Goal: Task Accomplishment & Management: Complete application form

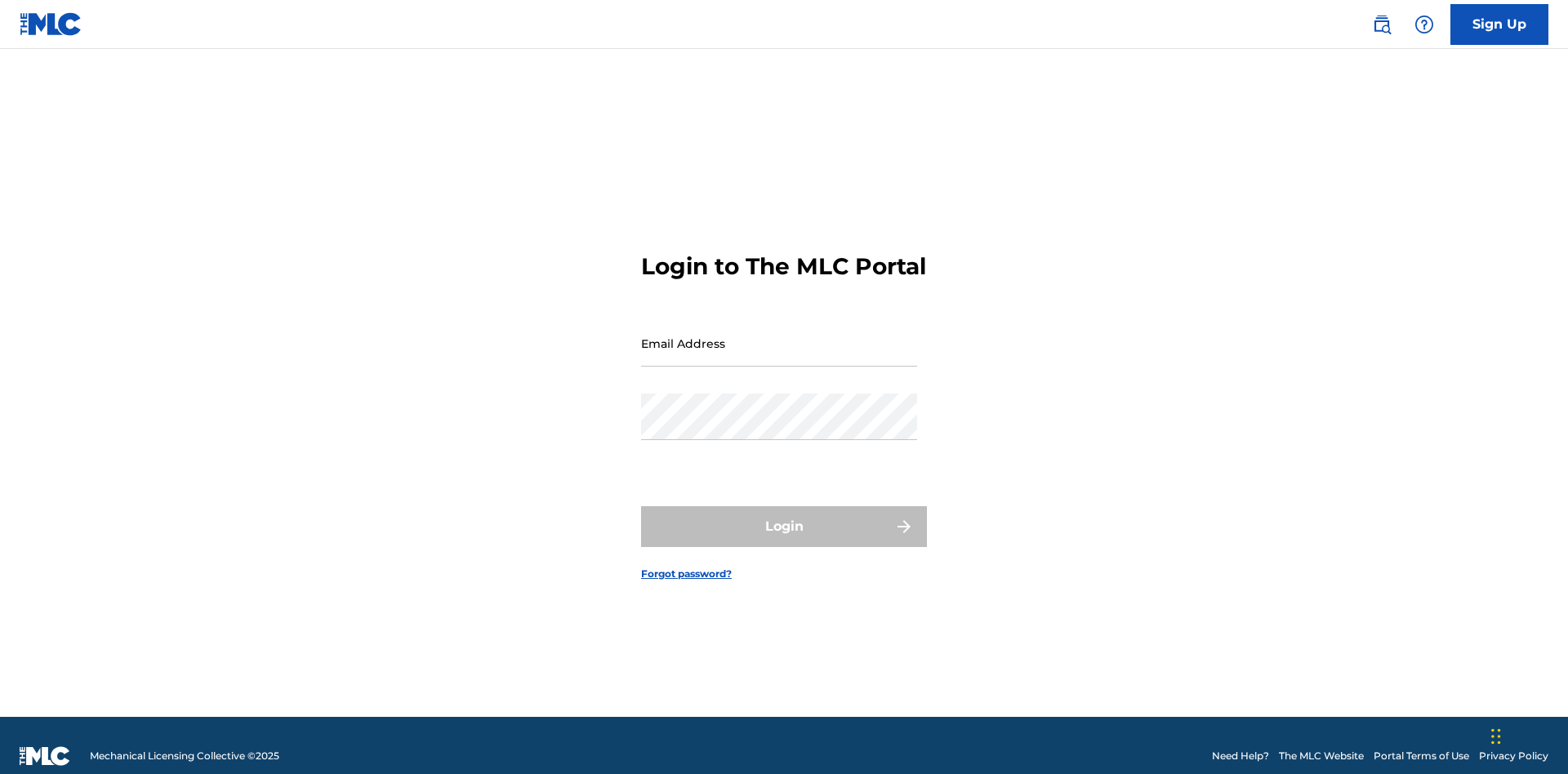
scroll to position [21, 0]
click at [779, 336] on input "Email Address" at bounding box center [779, 343] width 276 height 47
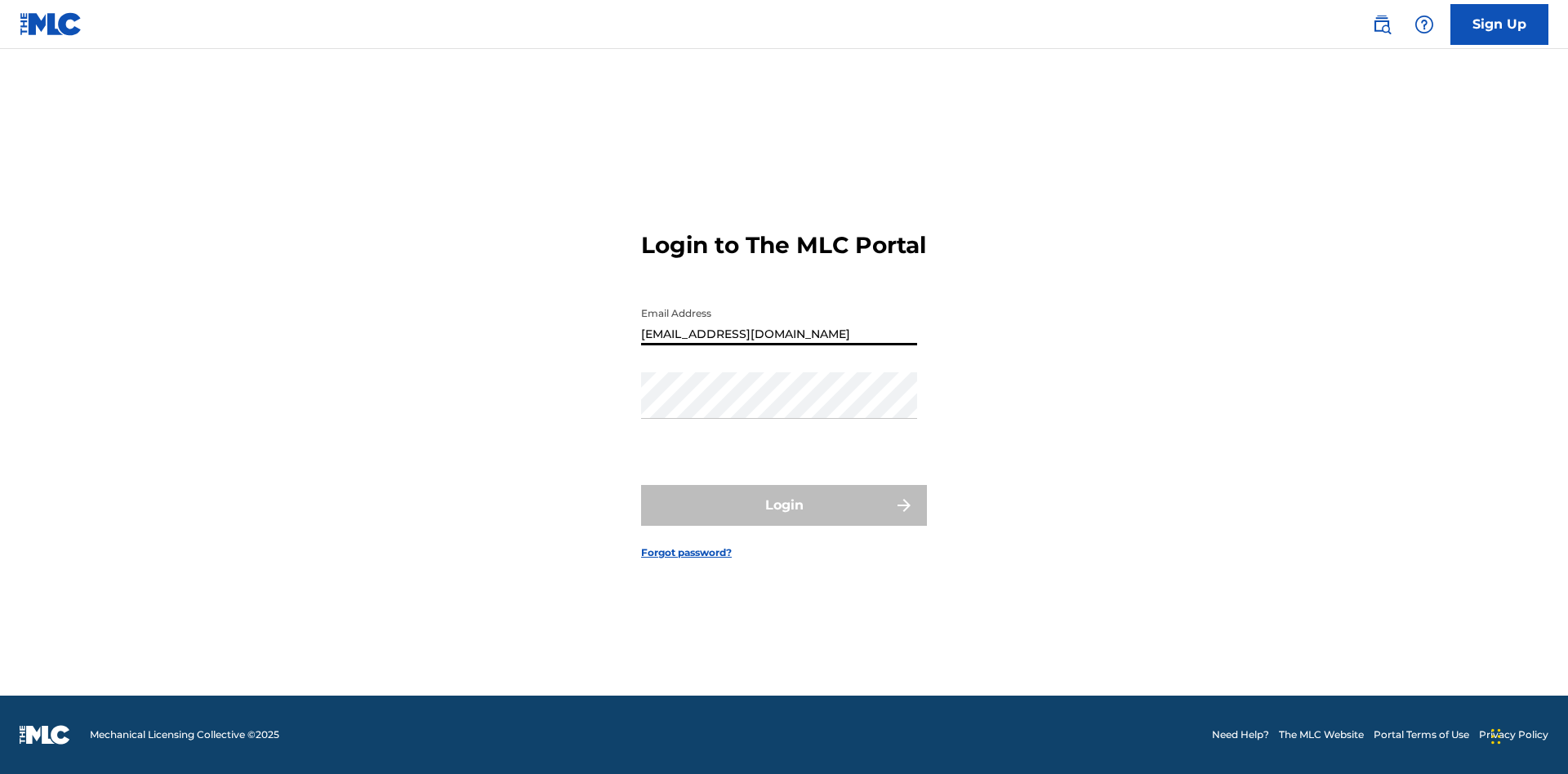
type input "[EMAIL_ADDRESS][DOMAIN_NAME]"
click at [784, 519] on button "Login" at bounding box center [783, 505] width 286 height 41
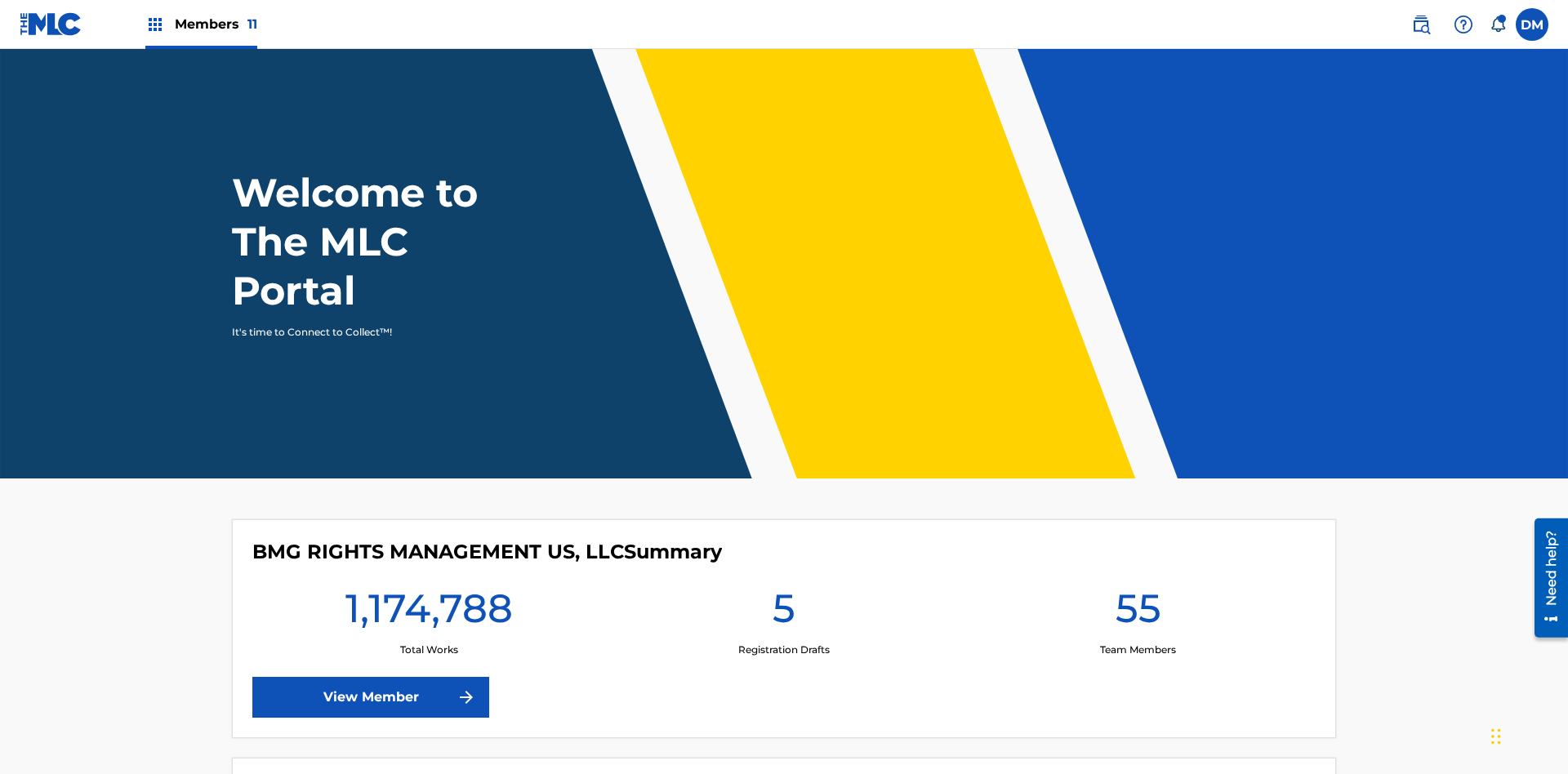
click at [201, 24] on span "Members 11" at bounding box center [215, 24] width 82 height 19
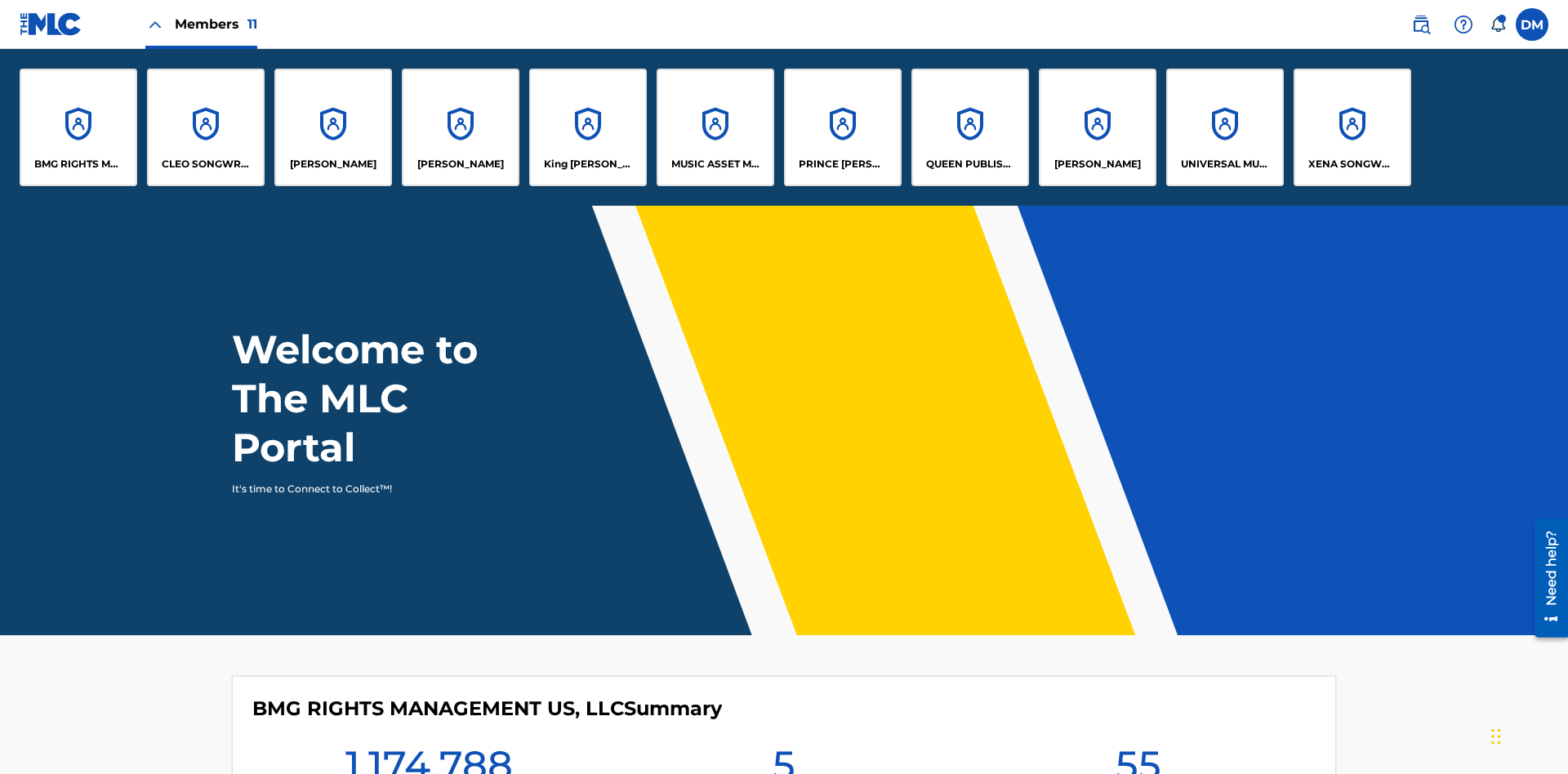
click at [1224, 164] on p "UNIVERSAL MUSIC PUB GROUP" at bounding box center [1226, 164] width 89 height 15
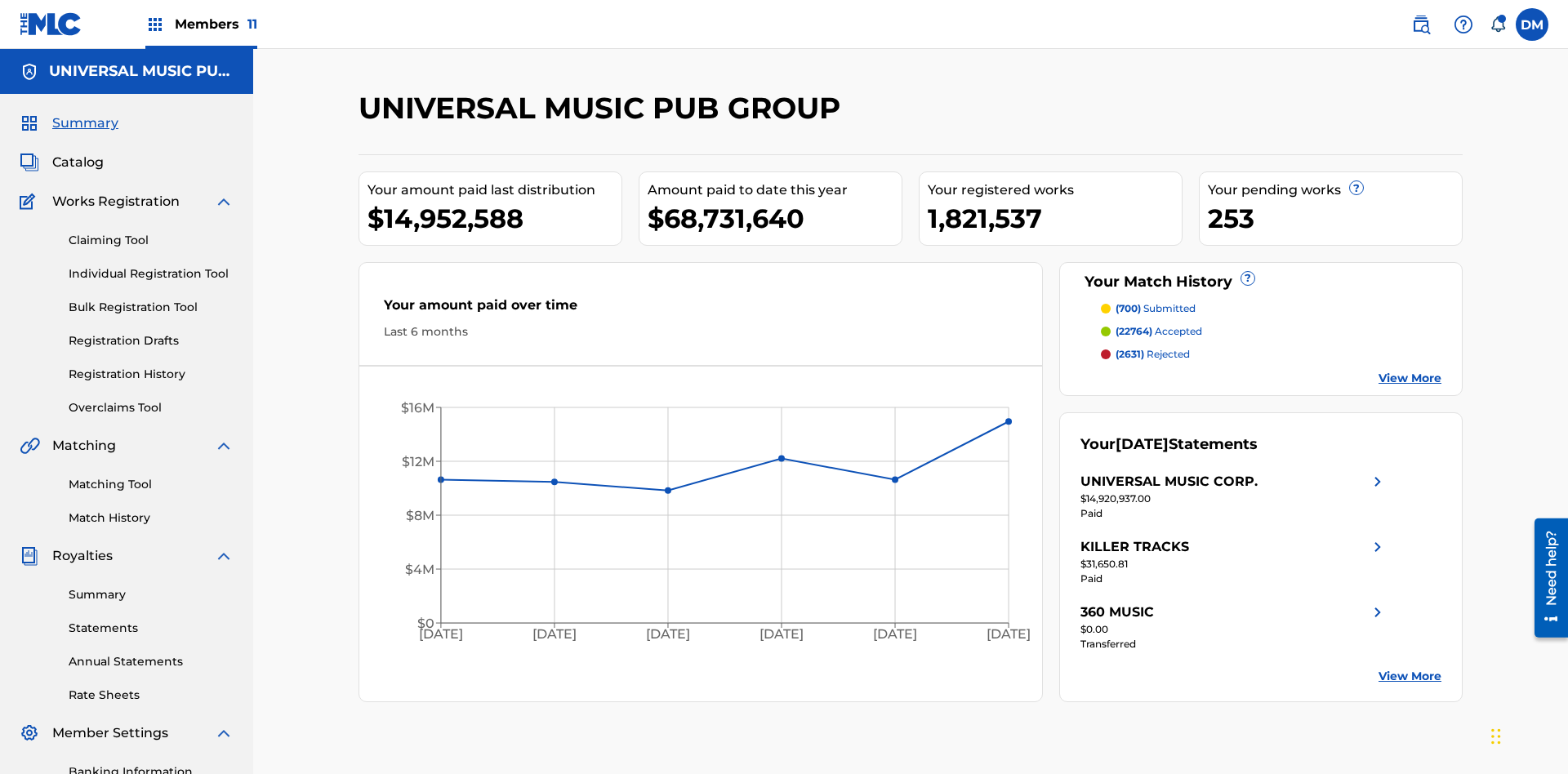
click at [152, 266] on link "Individual Registration Tool" at bounding box center [151, 274] width 165 height 17
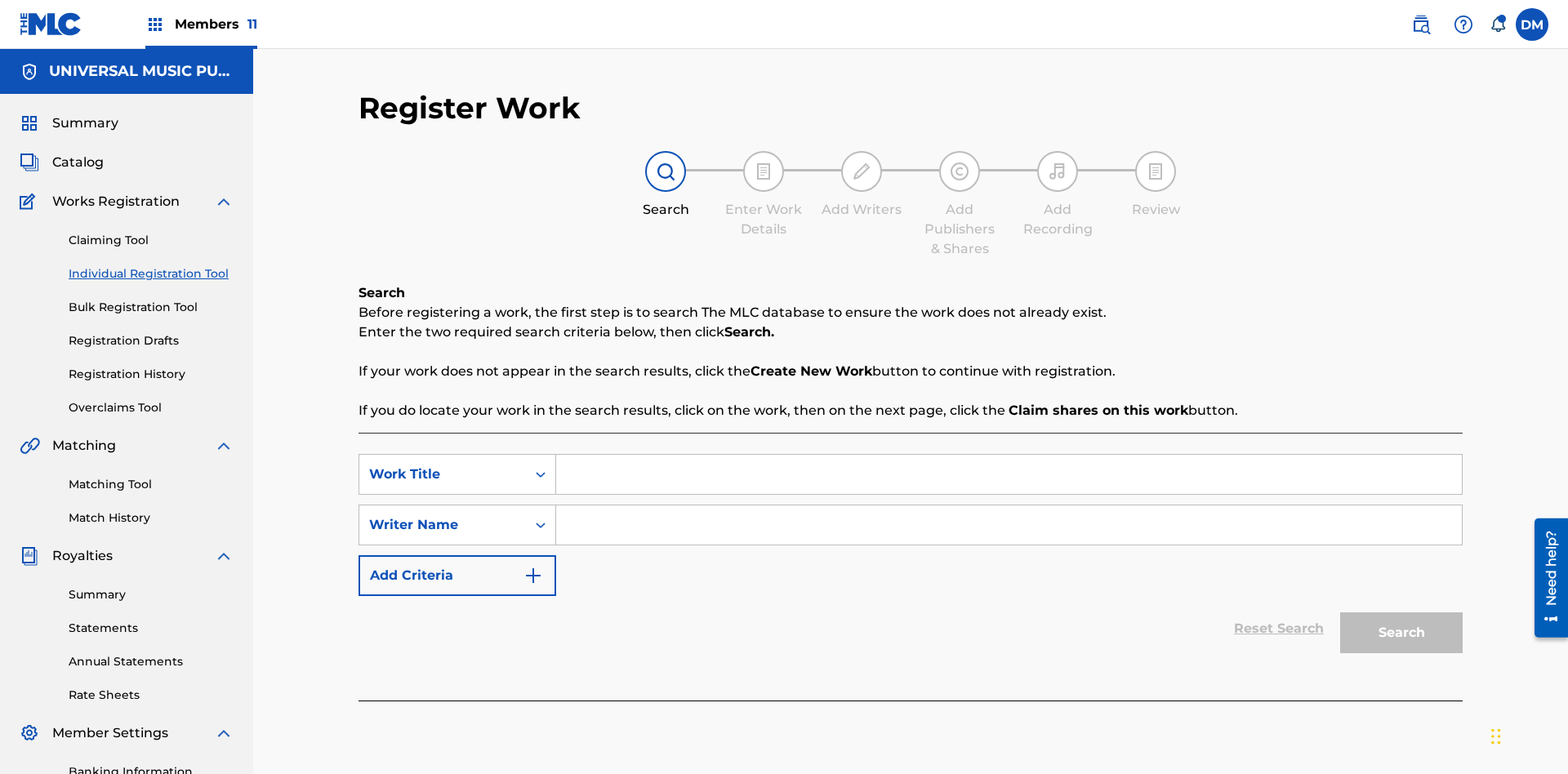
click at [1009, 455] on input "Search Form" at bounding box center [1009, 474] width 905 height 39
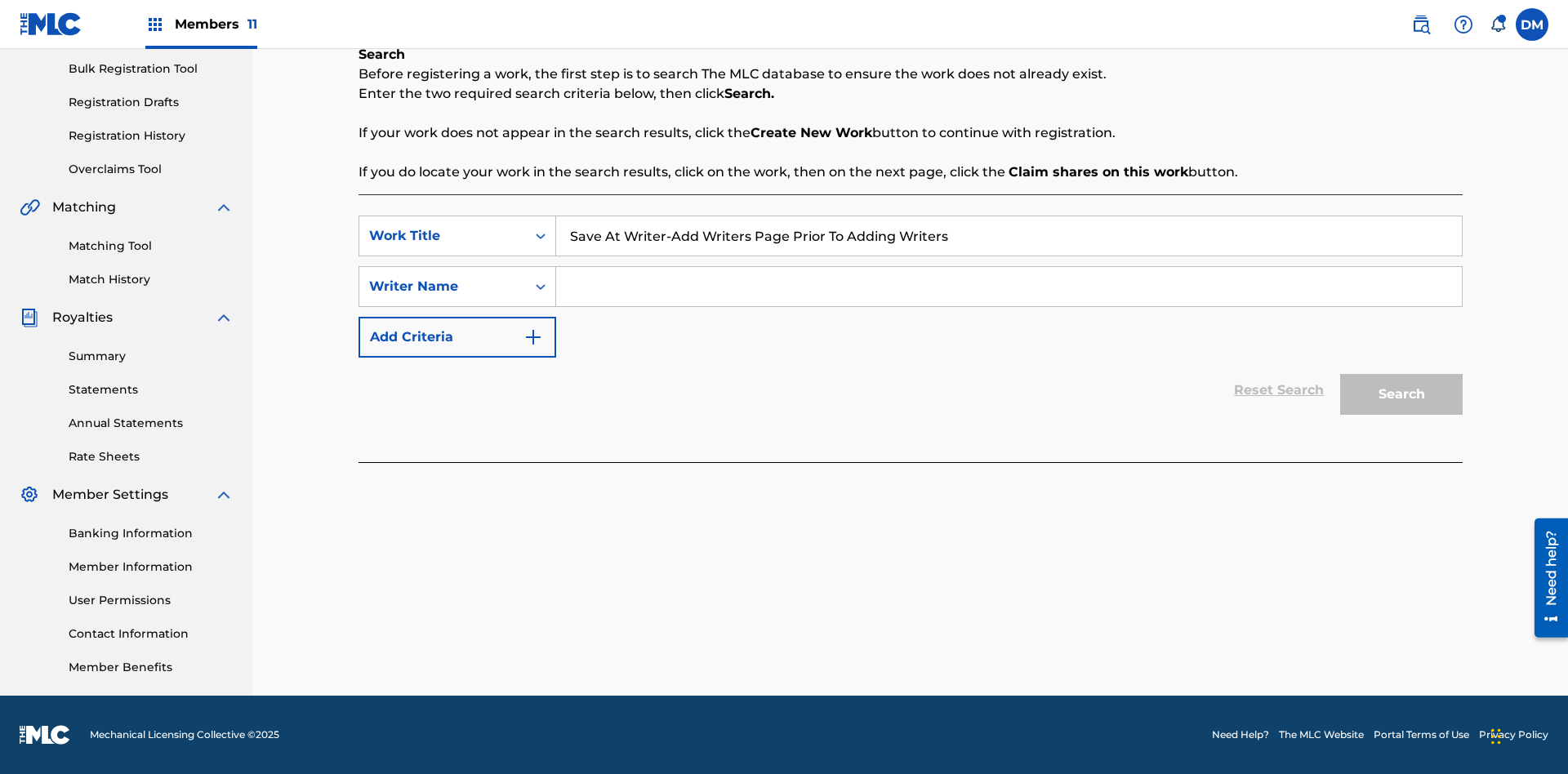
type input "Save At Writer-Add Writers Page Prior To Adding Writers"
click at [1009, 287] on input "Search Form" at bounding box center [1009, 287] width 905 height 39
type input "QWERTYUIOP"
click at [1401, 394] on button "Search" at bounding box center [1401, 394] width 122 height 41
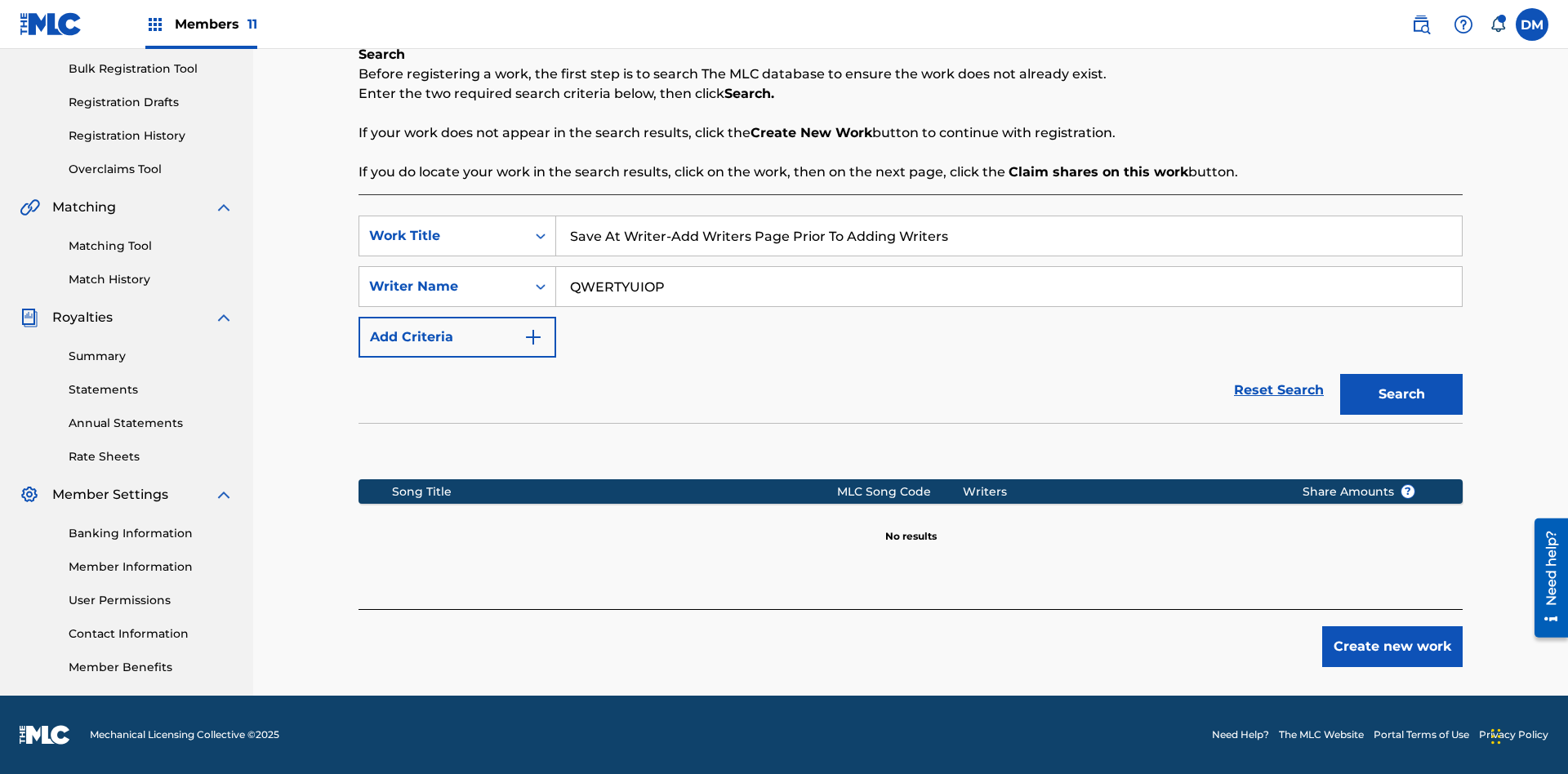
click at [1392, 647] on button "Create new work" at bounding box center [1392, 646] width 141 height 41
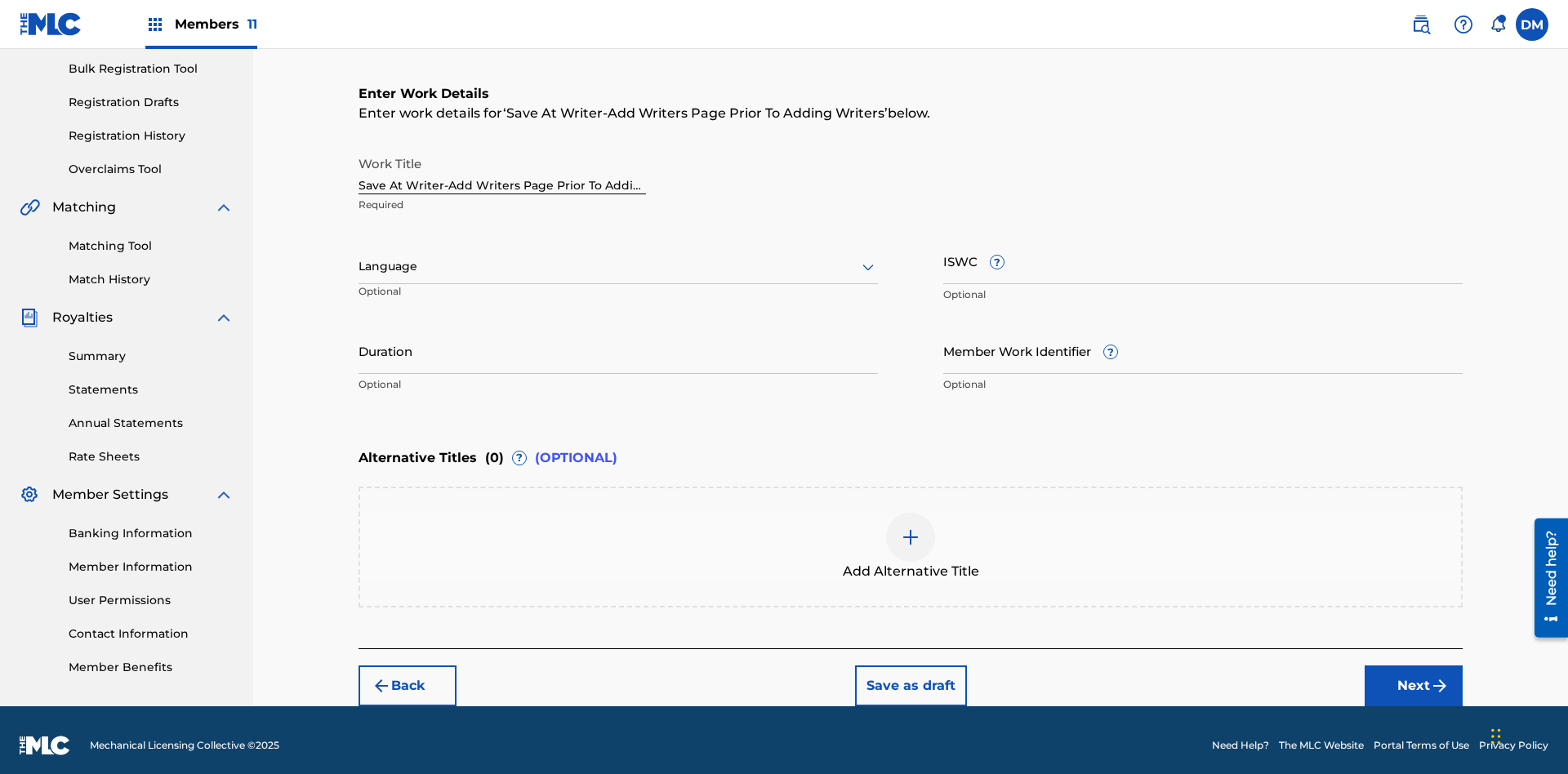
click at [618, 340] on input "Duration" at bounding box center [618, 350] width 519 height 47
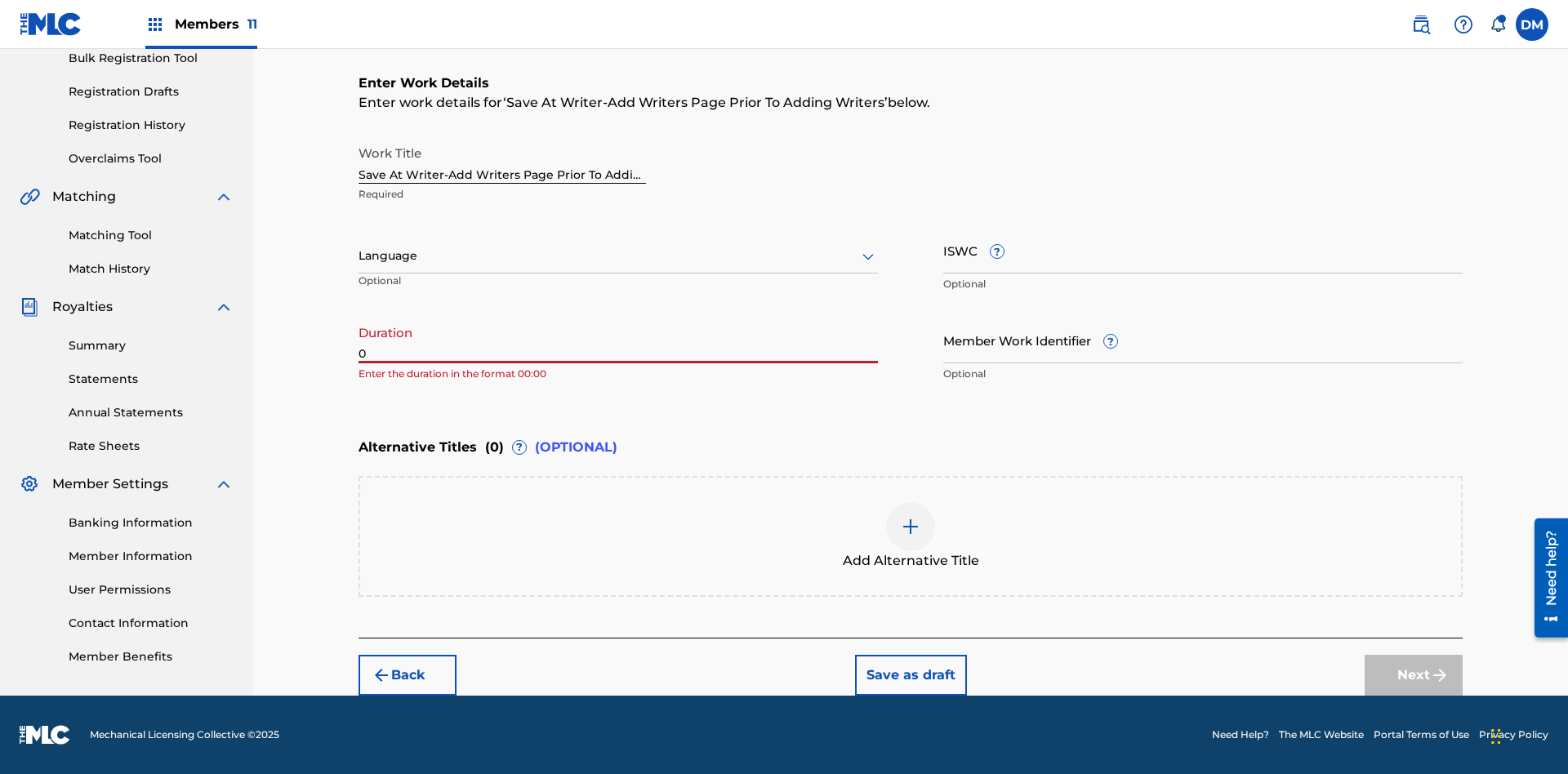
click at [618, 340] on input "0" at bounding box center [618, 340] width 519 height 47
type input "00:00"
click at [868, 256] on icon at bounding box center [867, 256] width 19 height 19
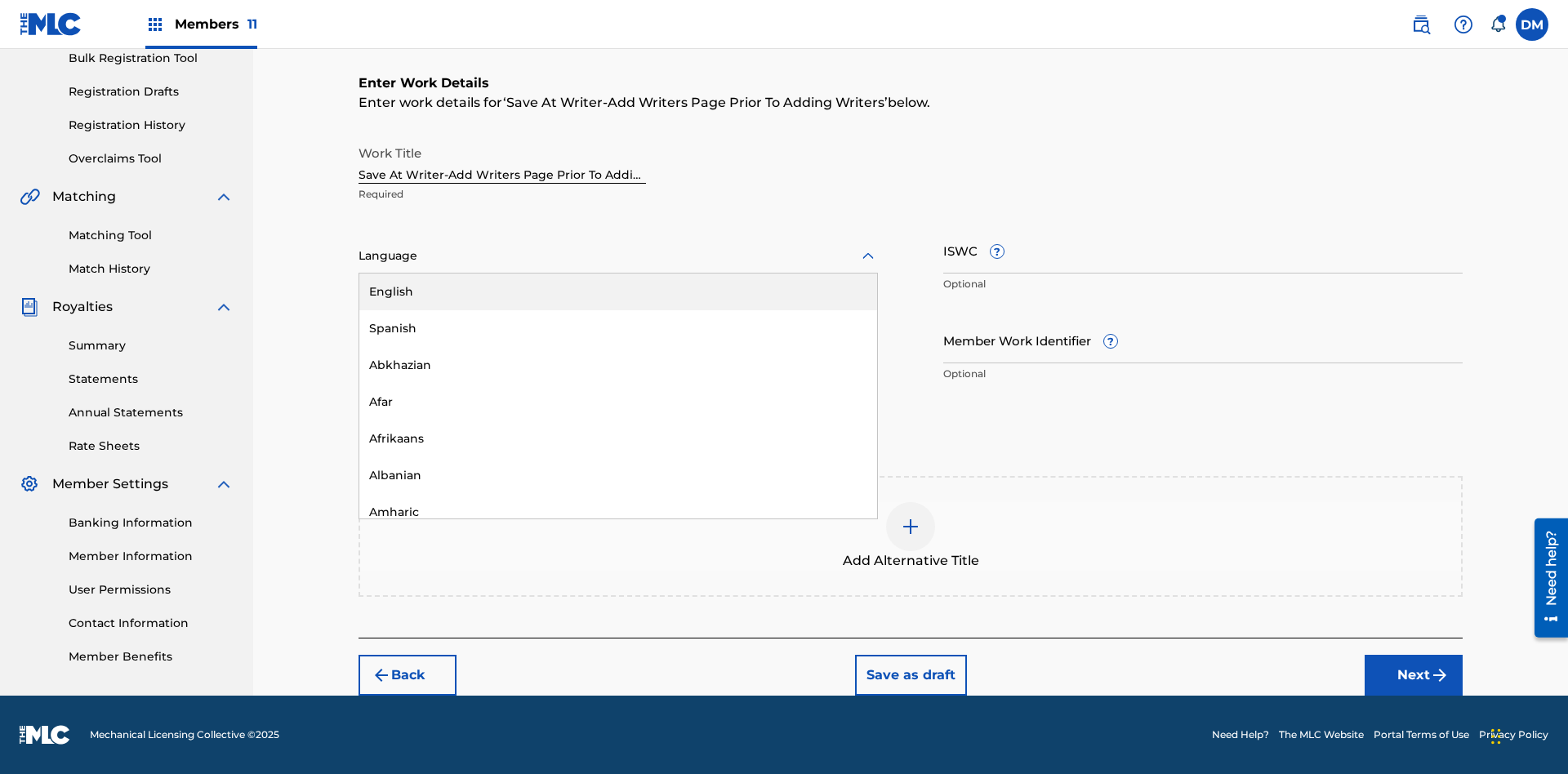
click at [618, 402] on div "Afar" at bounding box center [618, 402] width 517 height 37
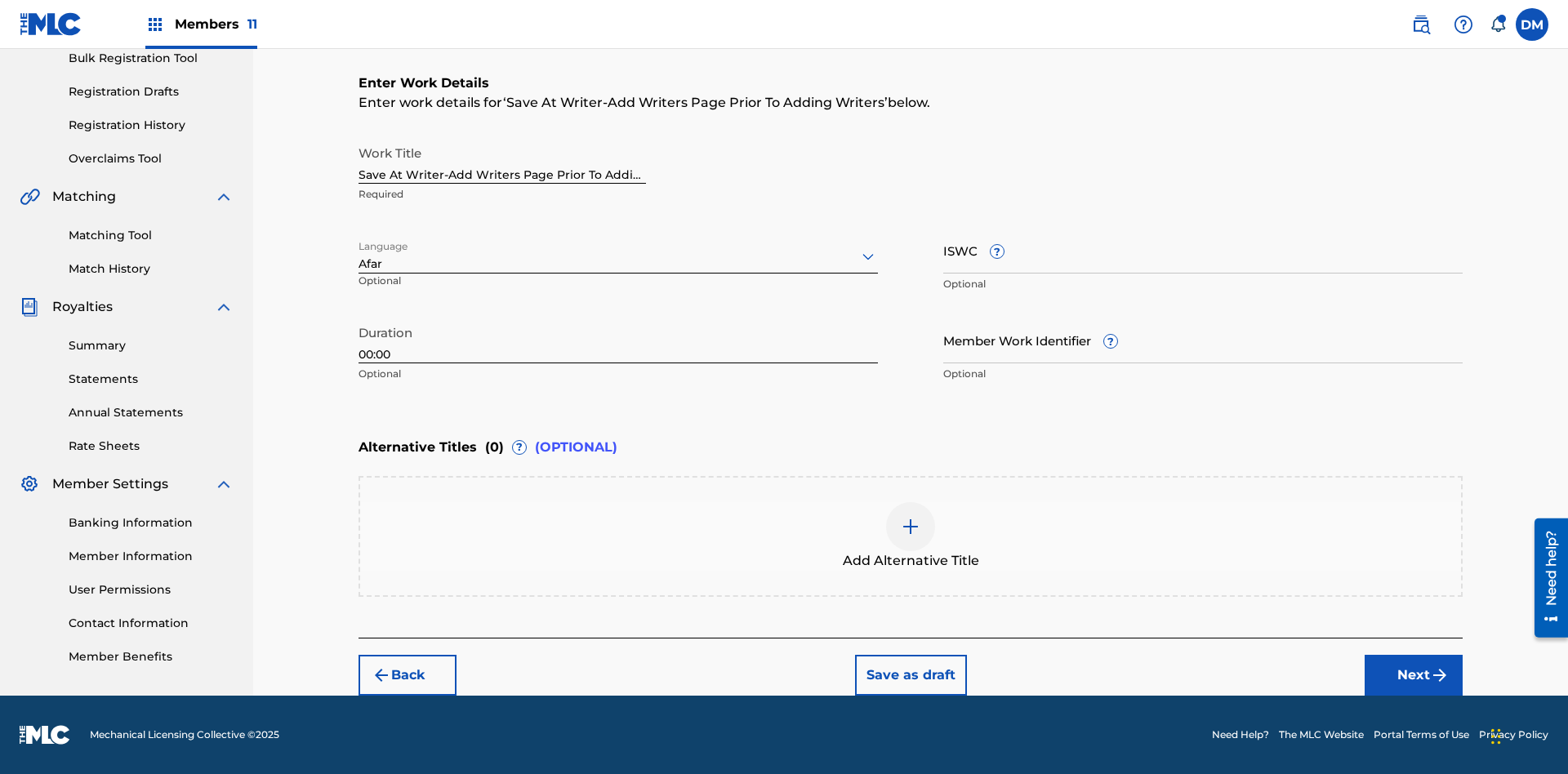
click at [1203, 340] on input "Member Work Identifier ?" at bounding box center [1202, 340] width 519 height 47
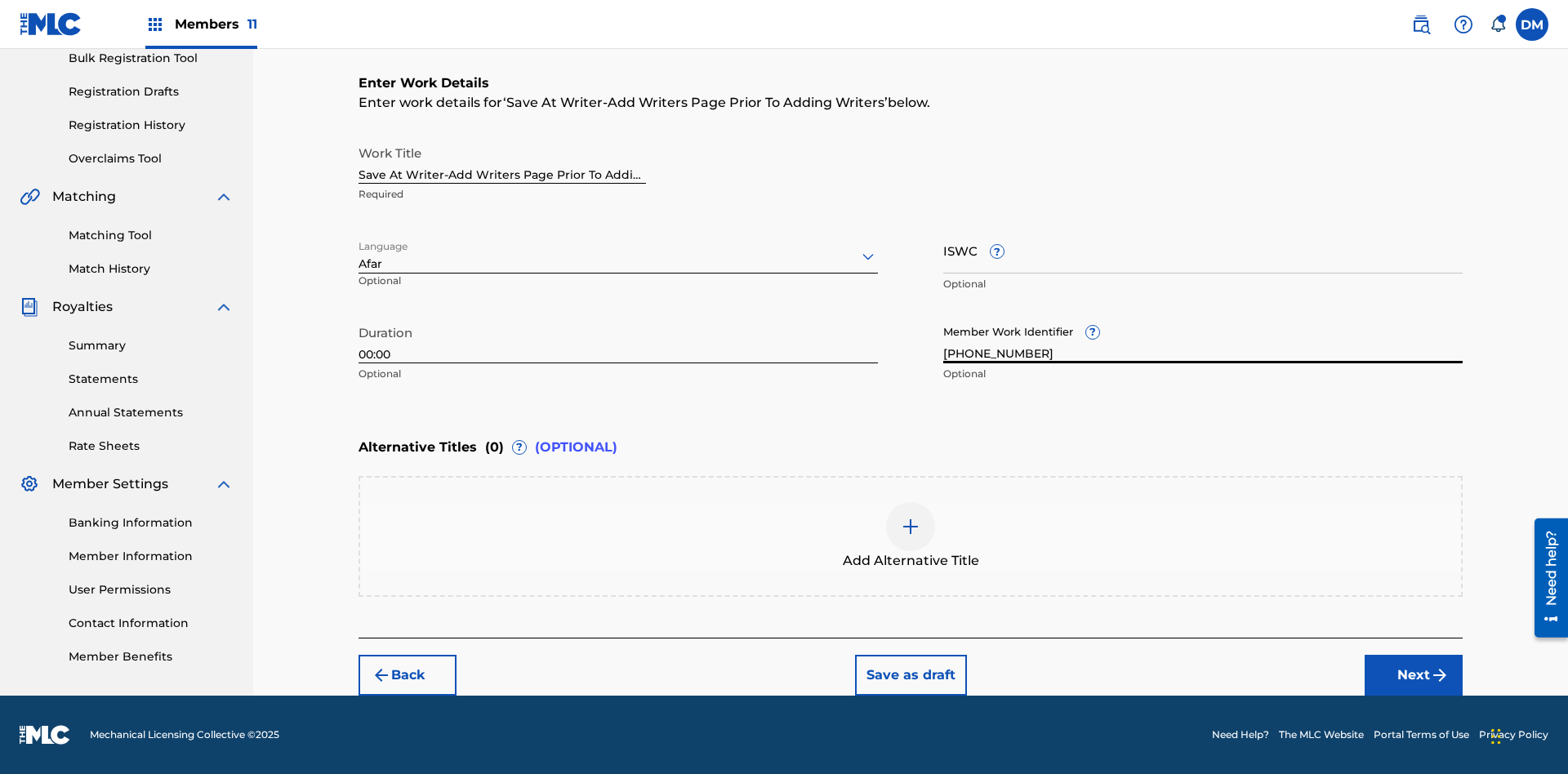
type input "[PHONE_NUMBER]"
click at [1203, 250] on input "ISWC ?" at bounding box center [1202, 250] width 519 height 47
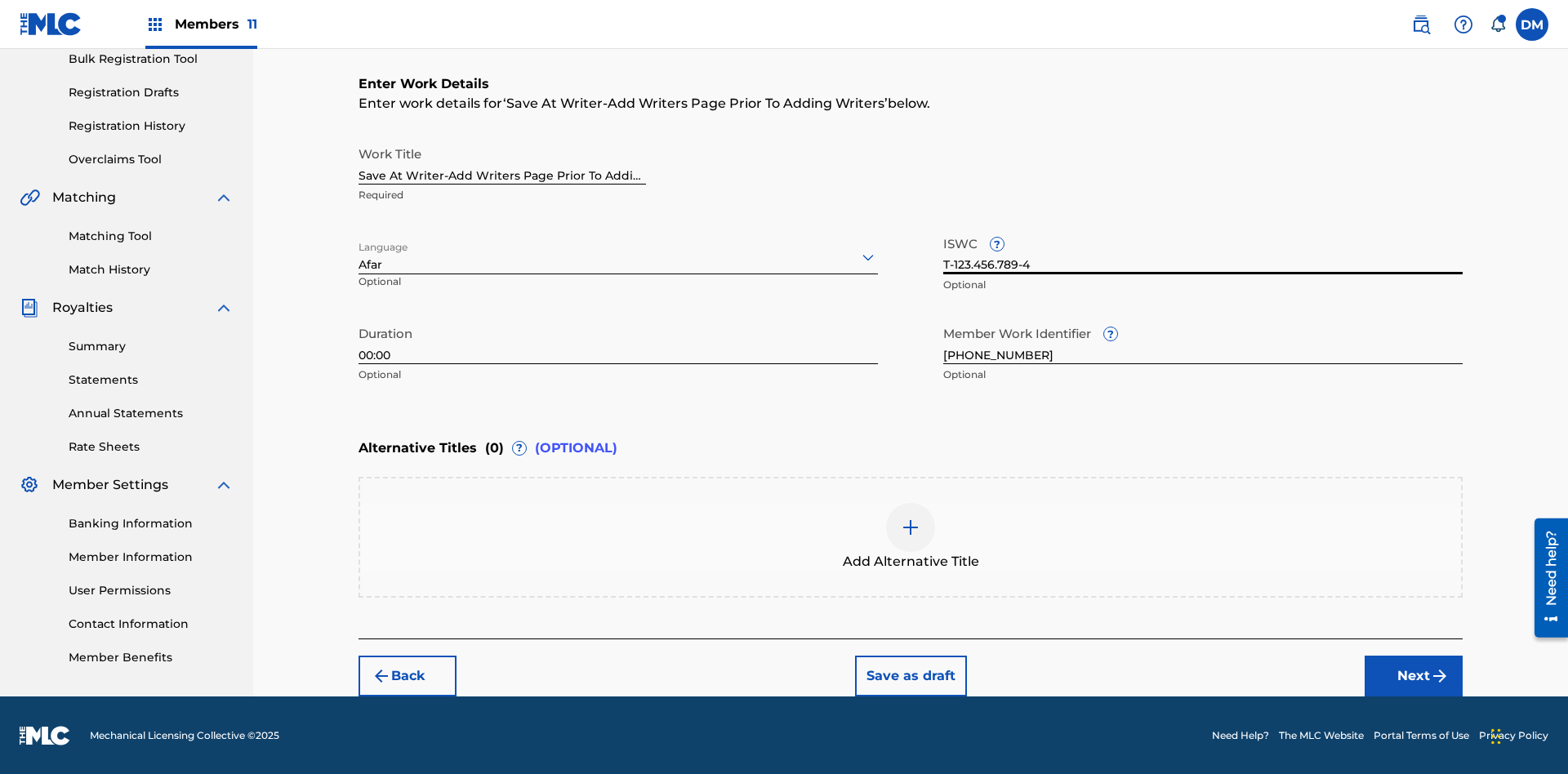
type input "T-123.456.789-4"
click at [911, 536] on img at bounding box center [910, 527] width 19 height 19
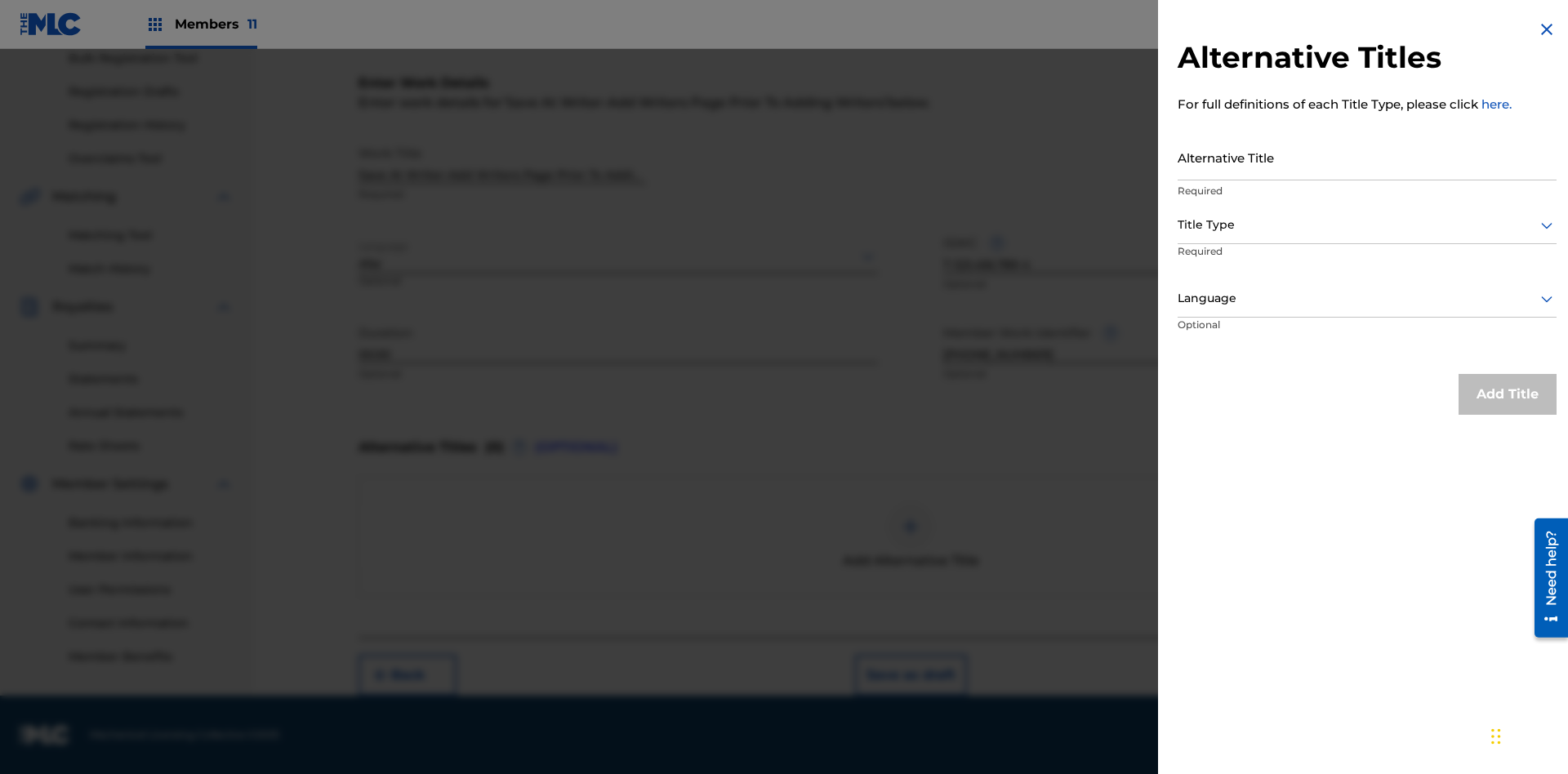
click at [1367, 157] on input "Alternative Title" at bounding box center [1366, 157] width 379 height 47
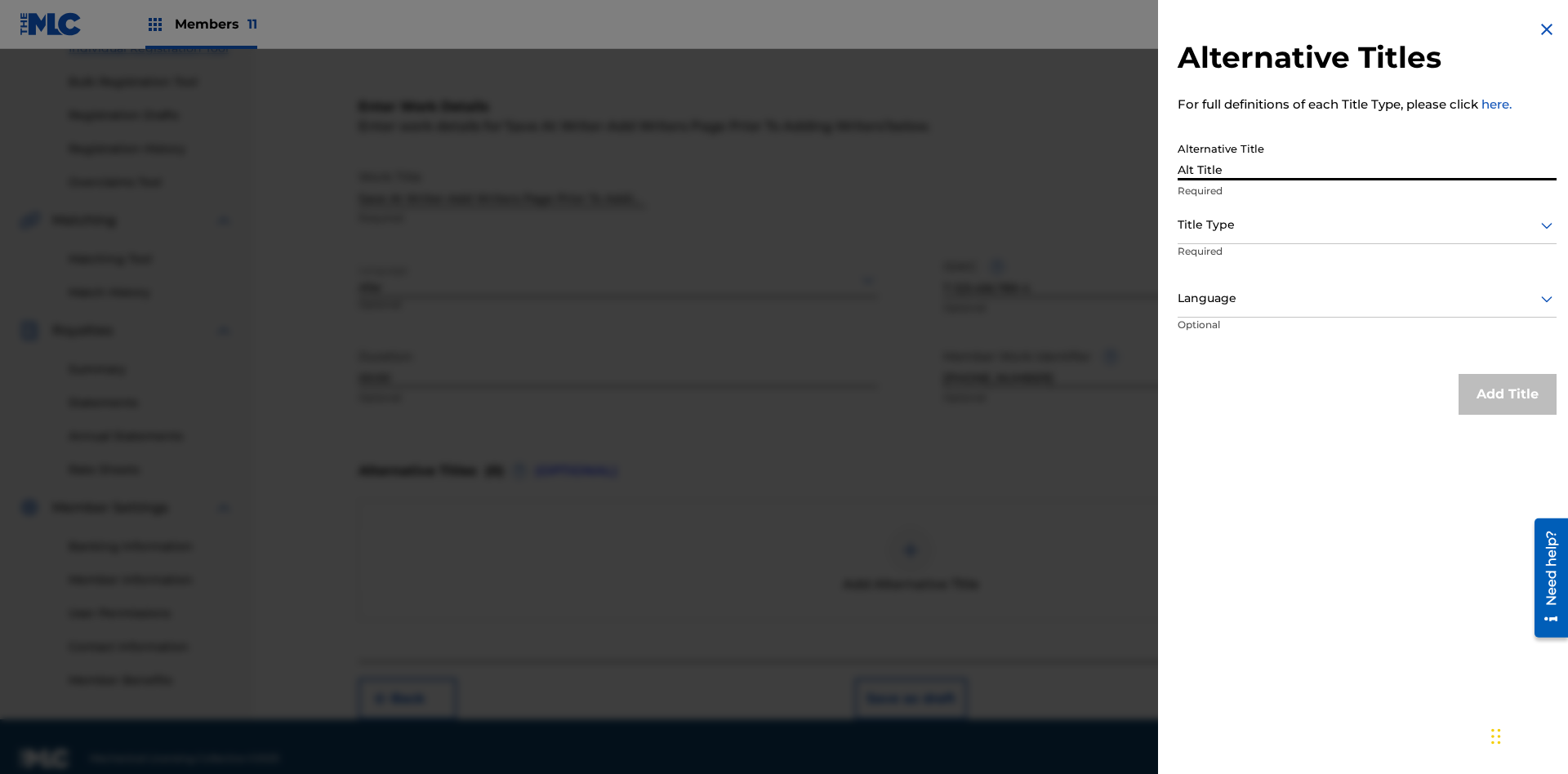
type input "Alt Title"
click at [1367, 225] on div at bounding box center [1366, 225] width 379 height 20
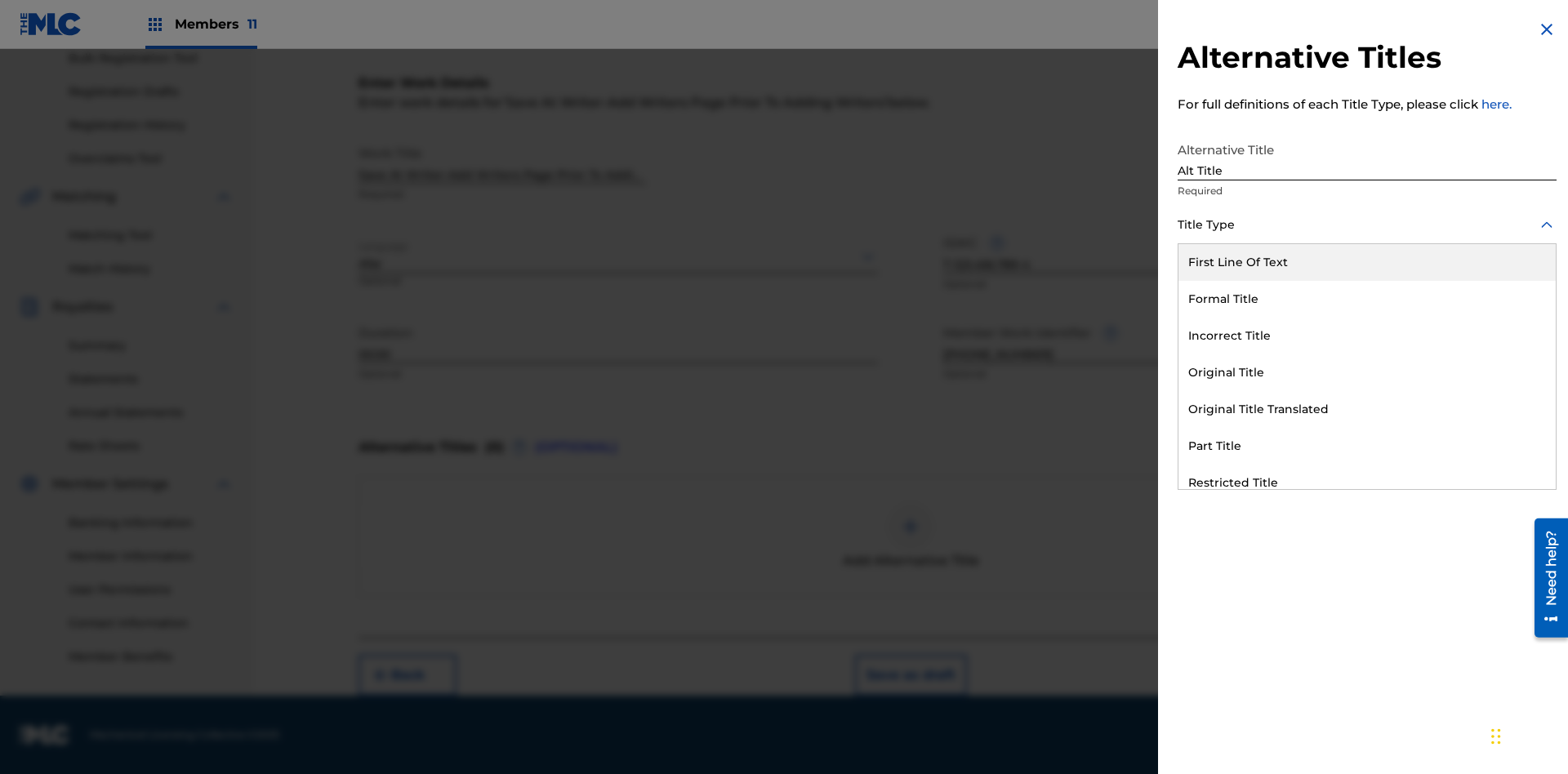
click at [1367, 372] on div "Original Title" at bounding box center [1366, 372] width 377 height 37
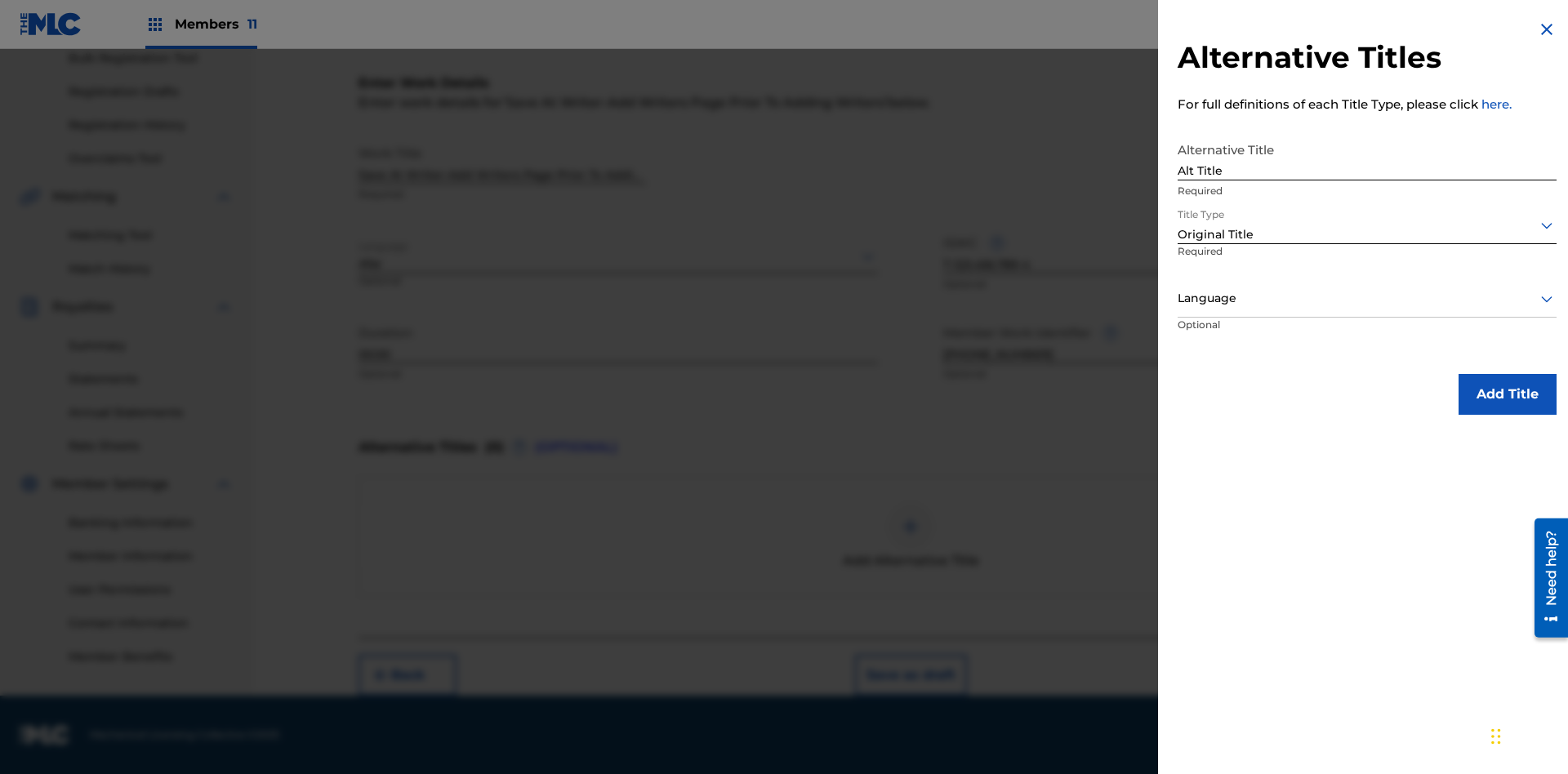
click at [1367, 298] on div at bounding box center [1366, 298] width 379 height 20
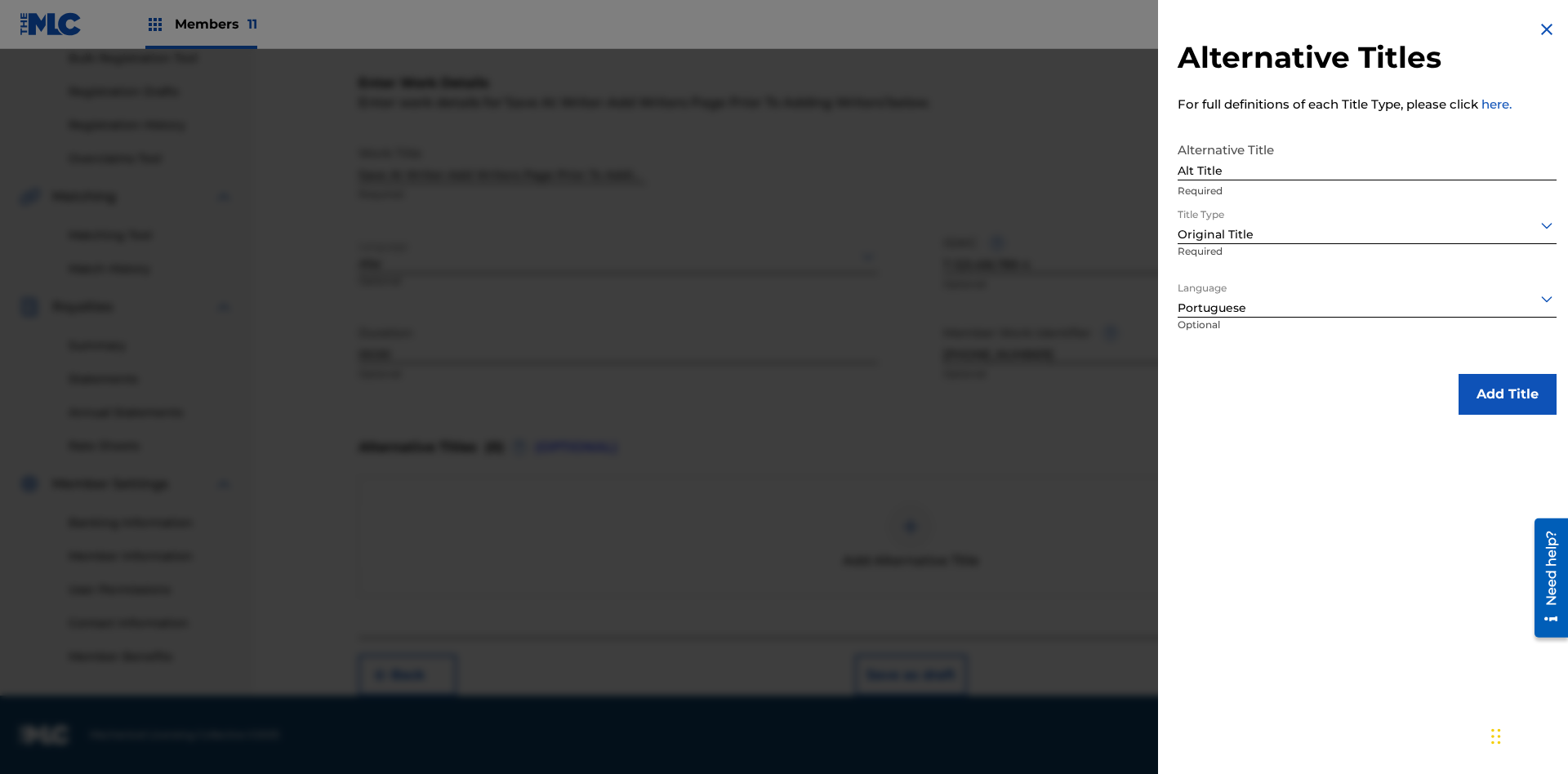
click at [1508, 393] on button "Add Title" at bounding box center [1507, 394] width 98 height 41
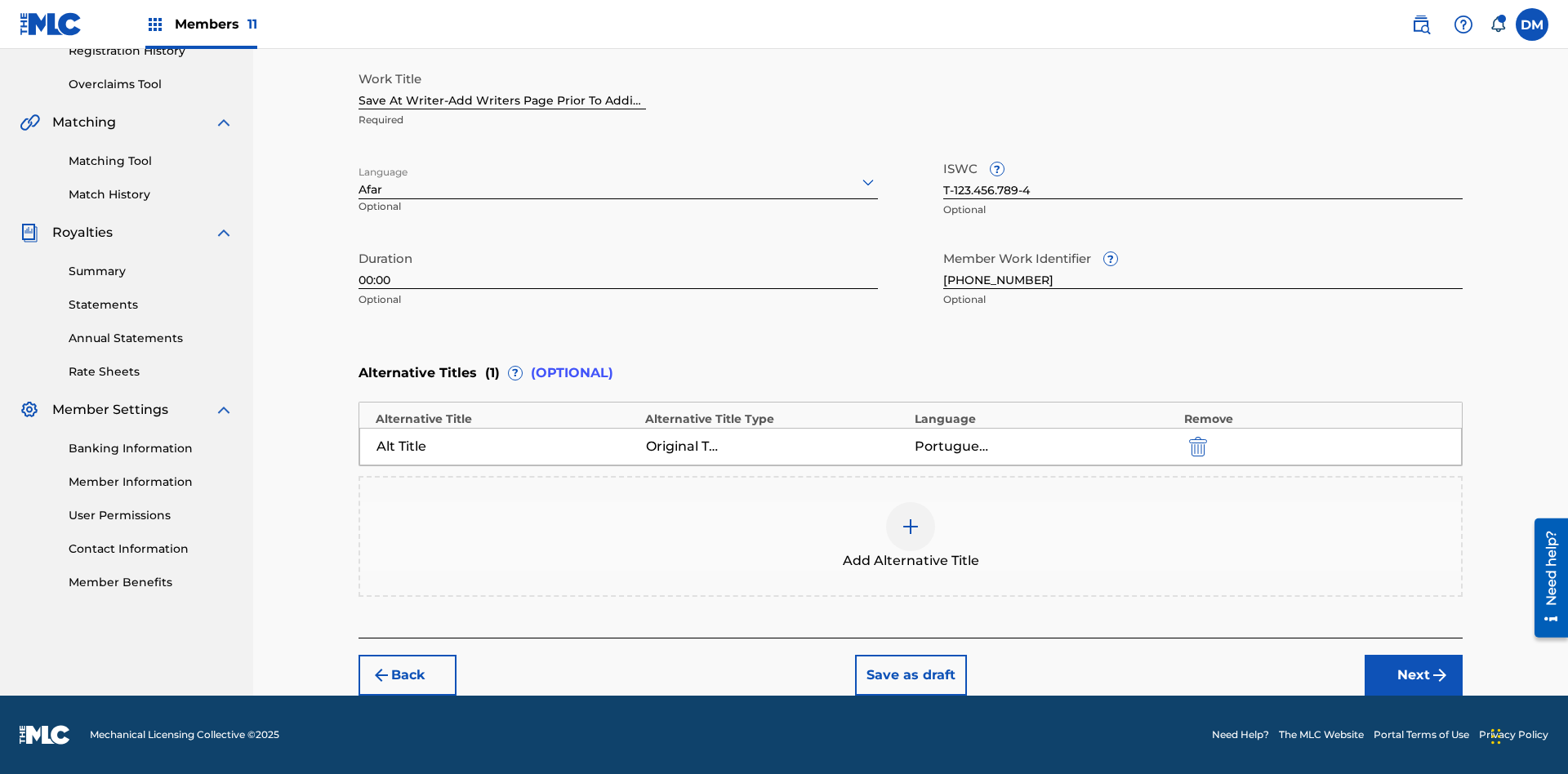
click at [1414, 675] on button "Next" at bounding box center [1413, 675] width 98 height 41
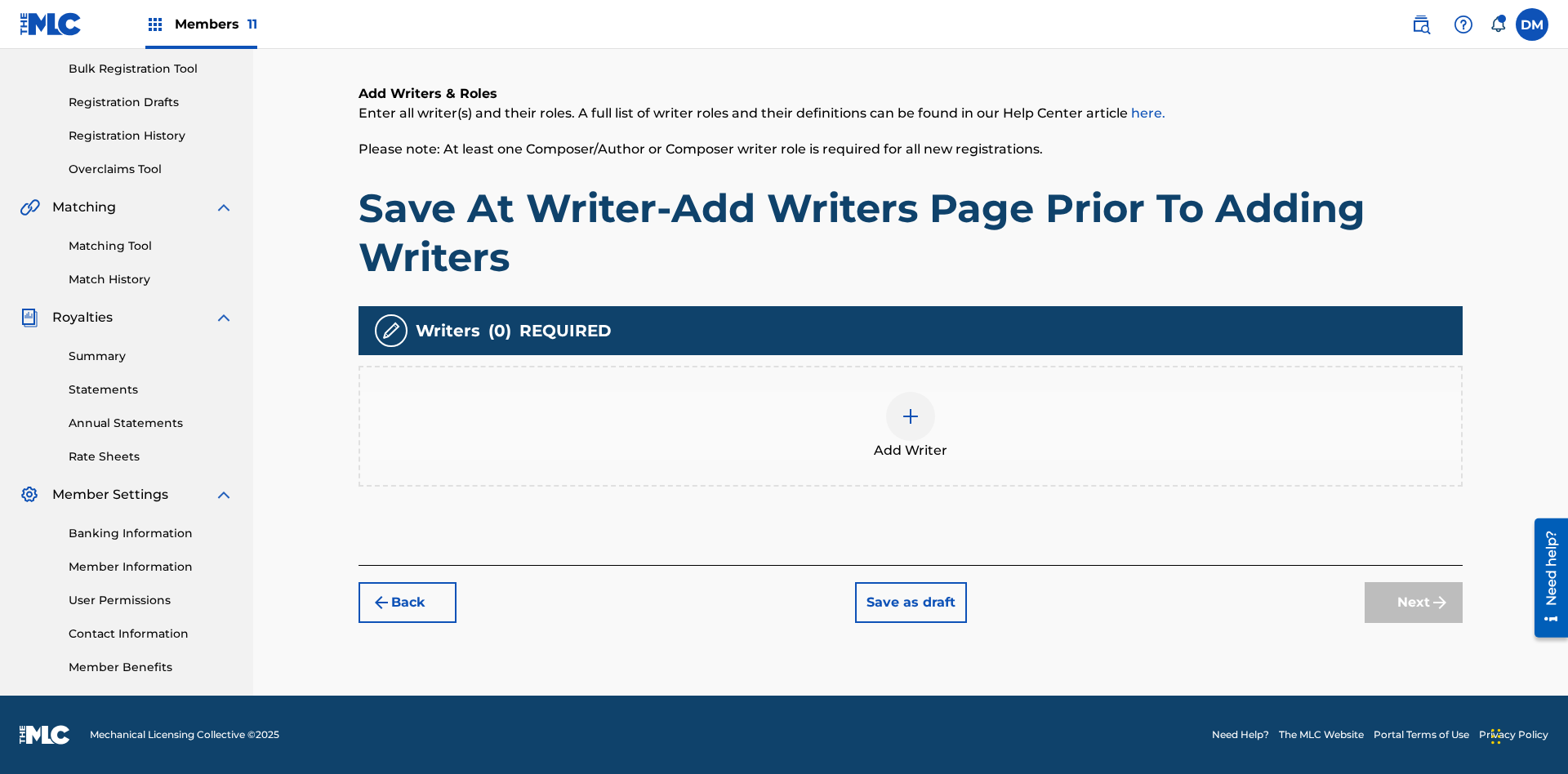
scroll to position [238, 0]
click at [910, 601] on button "Save as draft" at bounding box center [911, 602] width 112 height 41
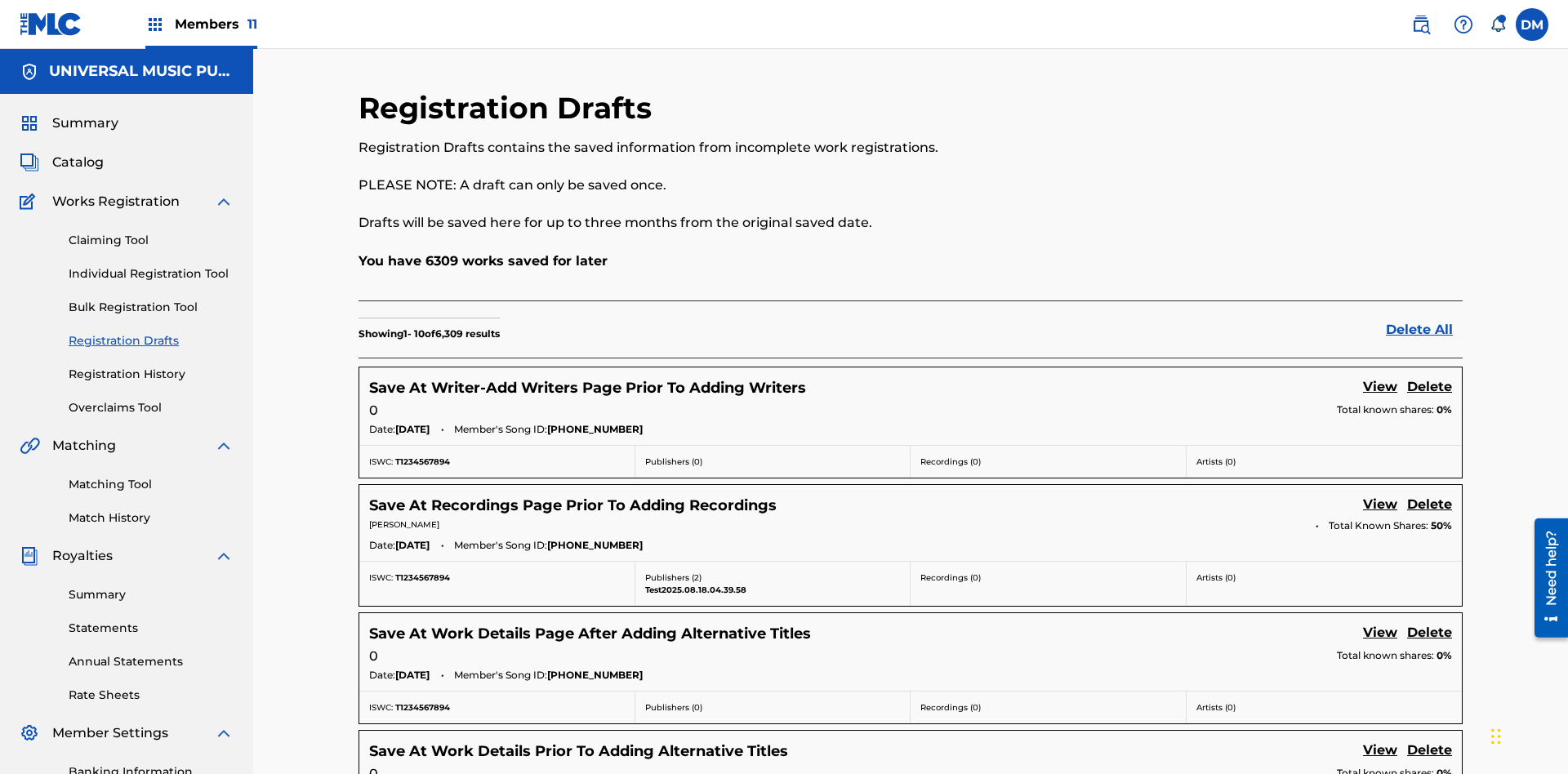
click at [1380, 377] on link "View" at bounding box center [1380, 388] width 35 height 22
